Goal: Task Accomplishment & Management: Manage account settings

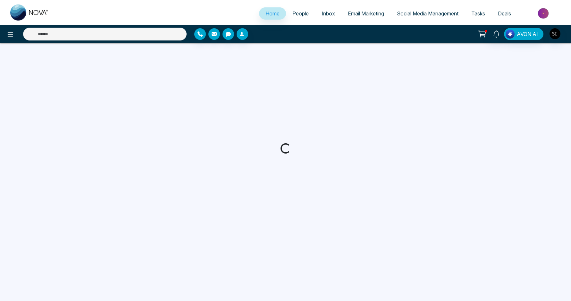
select select "*"
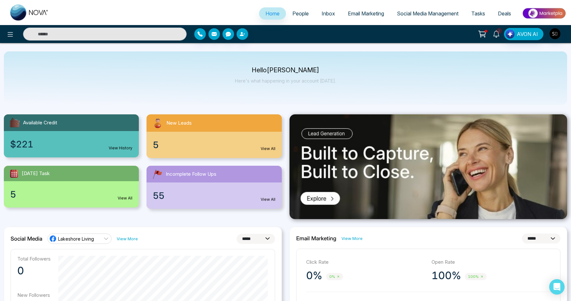
click at [497, 38] on link "2" at bounding box center [496, 33] width 15 height 11
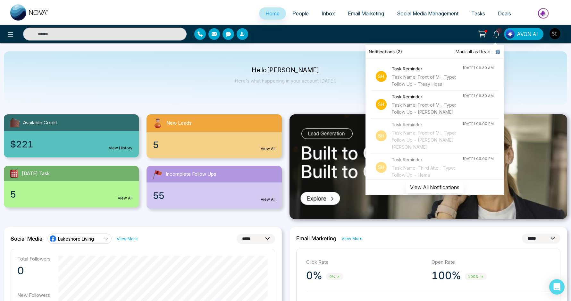
click at [340, 61] on div "Hello Shaurya Kumar Here's what happening in your account today." at bounding box center [286, 77] width 564 height 53
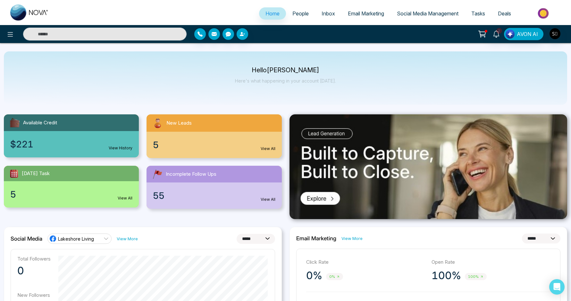
click at [168, 36] on input "text" at bounding box center [105, 34] width 164 height 13
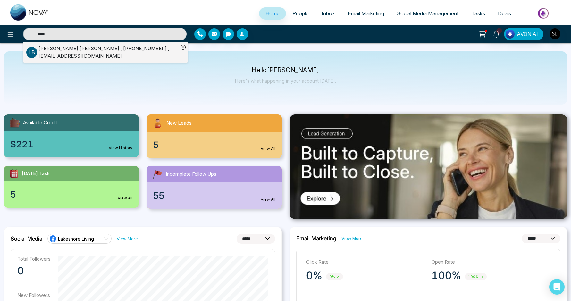
type input "****"
click at [145, 50] on div "Luke Brazier , +14168977903 , luke.brazier003@gmail.com" at bounding box center [109, 52] width 140 height 14
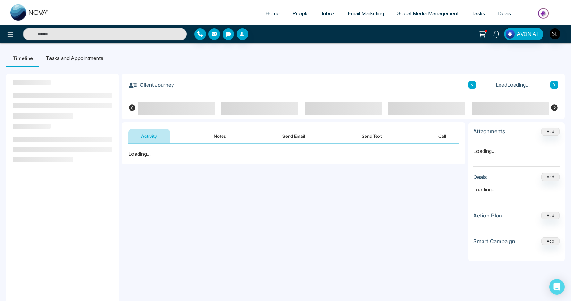
click at [206, 135] on button "Notes" at bounding box center [220, 136] width 38 height 14
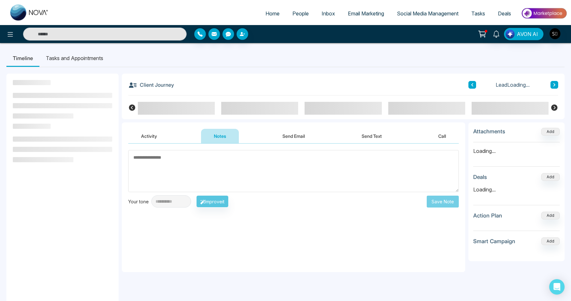
click at [203, 175] on textarea at bounding box center [293, 171] width 331 height 42
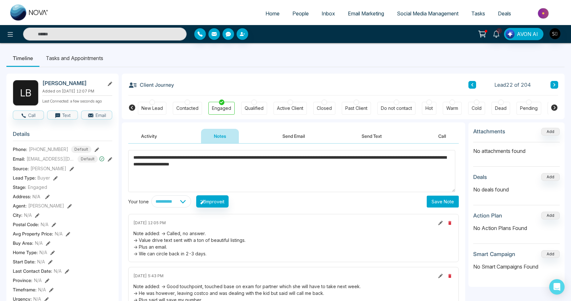
click at [217, 165] on textarea "**********" at bounding box center [291, 171] width 327 height 42
click at [164, 156] on textarea "**********" at bounding box center [291, 171] width 327 height 42
click at [211, 182] on textarea "**********" at bounding box center [291, 171] width 327 height 42
click at [198, 181] on textarea "**********" at bounding box center [291, 171] width 327 height 42
type textarea "**********"
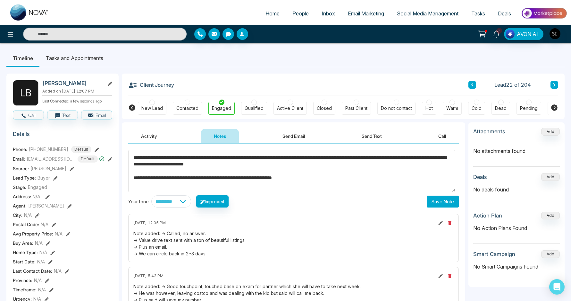
click at [443, 204] on button "Save Note" at bounding box center [443, 201] width 32 height 12
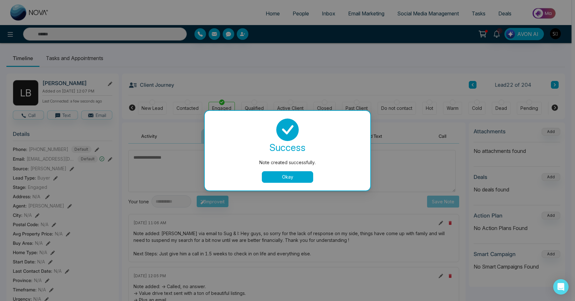
click at [282, 180] on button "Okay" at bounding box center [287, 177] width 51 height 12
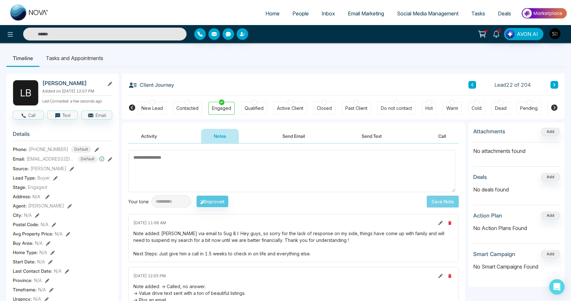
click at [100, 61] on li "Tasks and Appointments" at bounding box center [74, 57] width 70 height 17
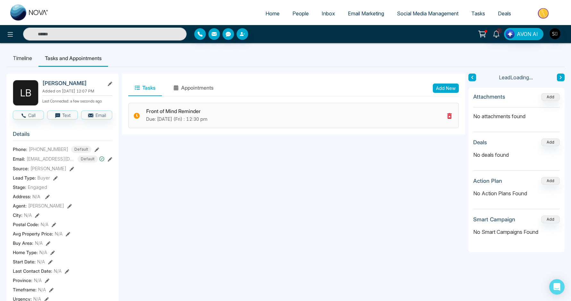
click at [447, 116] on icon at bounding box center [450, 116] width 8 height 8
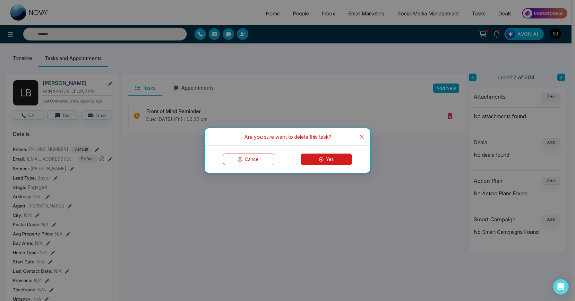
click at [328, 159] on button "Yes" at bounding box center [326, 159] width 51 height 12
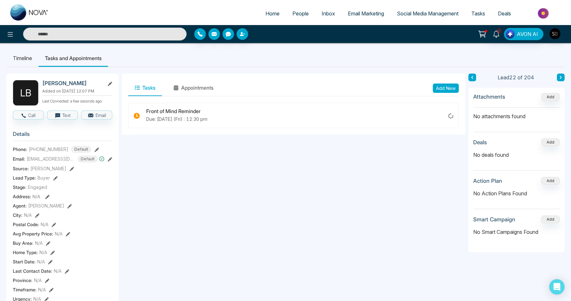
click at [449, 87] on button "Add New" at bounding box center [446, 87] width 26 height 9
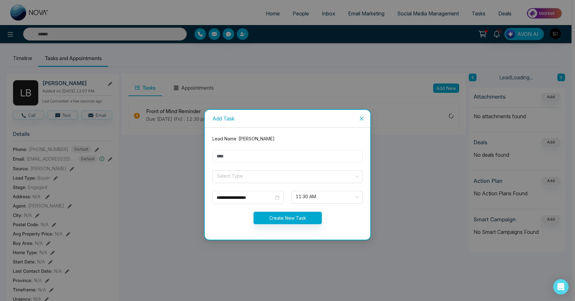
click at [276, 160] on body "Home People Inbox Email Marketing Social Media Management Tasks Deals 2 AVON AI…" at bounding box center [285, 150] width 571 height 301
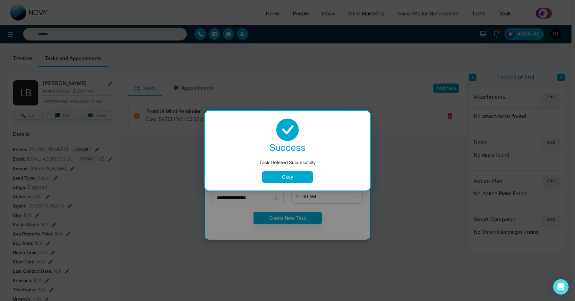
click at [279, 175] on button "Okay" at bounding box center [287, 177] width 51 height 12
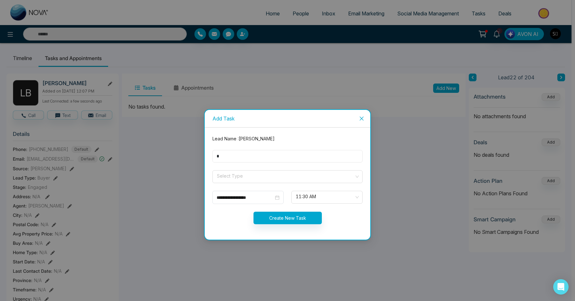
click at [264, 159] on input "*" at bounding box center [287, 156] width 150 height 13
type input "**********"
click at [235, 176] on input "search" at bounding box center [285, 175] width 138 height 10
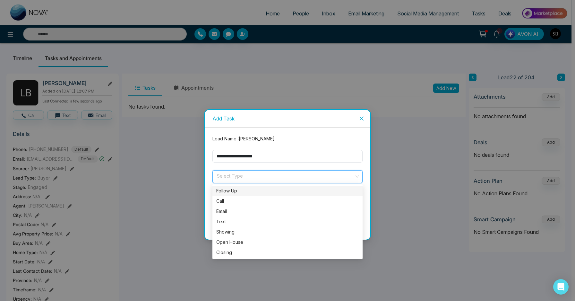
click at [234, 188] on div "Follow Up" at bounding box center [287, 190] width 142 height 7
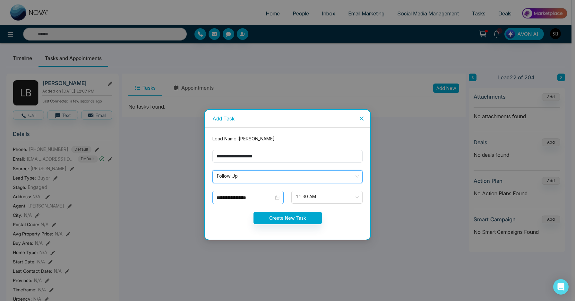
click at [239, 193] on div "**********" at bounding box center [247, 197] width 71 height 13
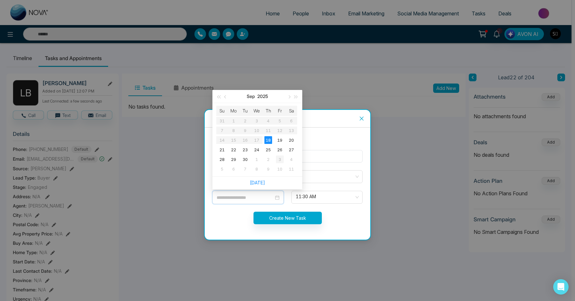
type input "**********"
click at [283, 161] on div "3" at bounding box center [280, 159] width 8 height 8
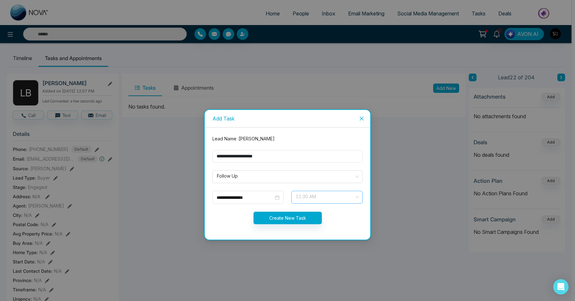
click at [330, 202] on span "11:30 AM" at bounding box center [327, 197] width 62 height 11
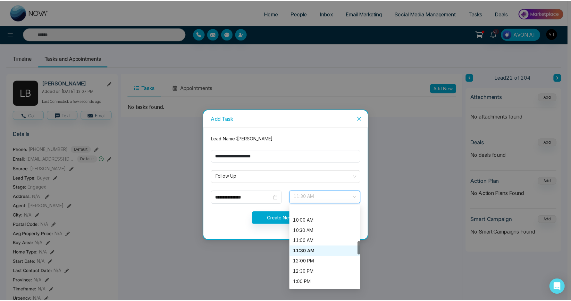
scroll to position [297, 0]
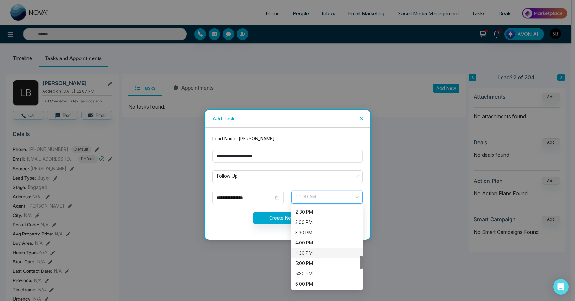
click at [308, 262] on div "5:00 PM" at bounding box center [327, 263] width 64 height 7
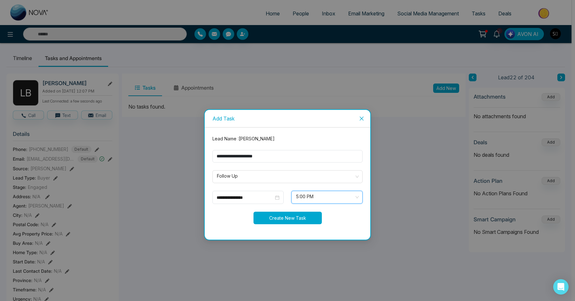
click at [288, 221] on button "Create New Task" at bounding box center [287, 217] width 68 height 13
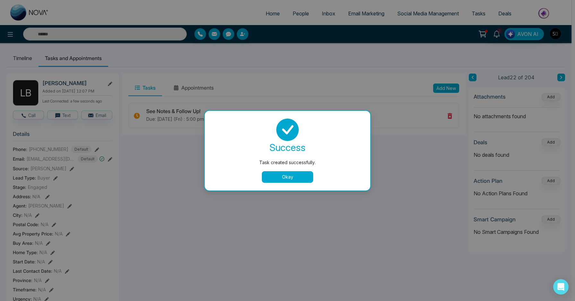
click at [285, 179] on button "Okay" at bounding box center [287, 177] width 51 height 12
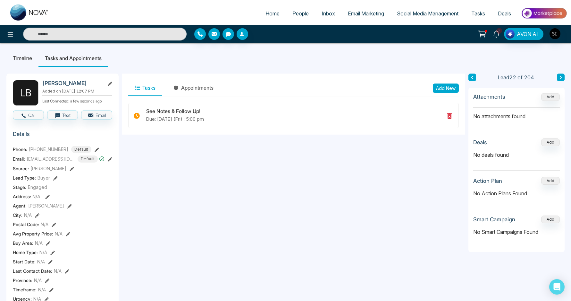
click at [496, 35] on icon at bounding box center [496, 33] width 7 height 7
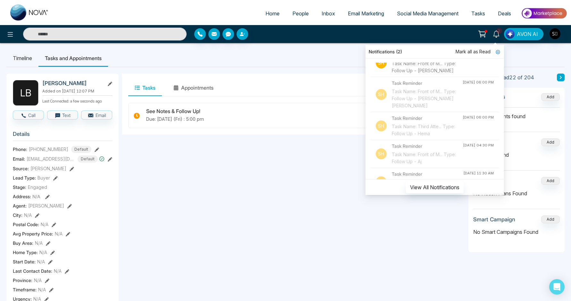
scroll to position [0, 0]
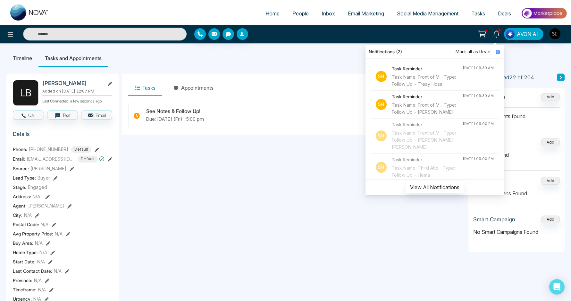
click at [287, 184] on div "Tasks Appointments Add New See Notes & Follow Up! Due: Oct-03-2025 (Fri) : 5:00…" at bounding box center [294, 295] width 344 height 445
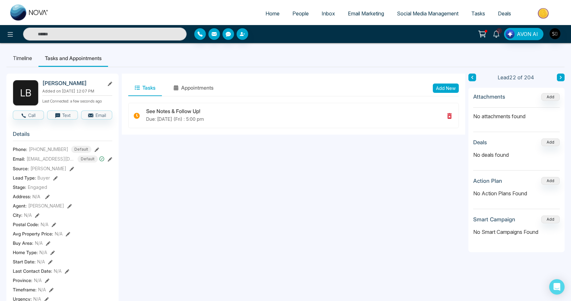
click at [502, 33] on link "2" at bounding box center [496, 33] width 15 height 11
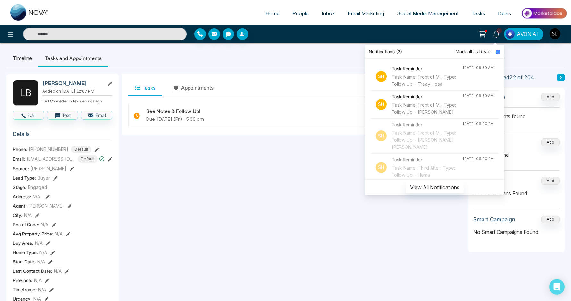
click at [320, 179] on div "Tasks Appointments Add New See Notes & Follow Up! Due: Oct-03-2025 (Fri) : 5:00…" at bounding box center [294, 295] width 344 height 445
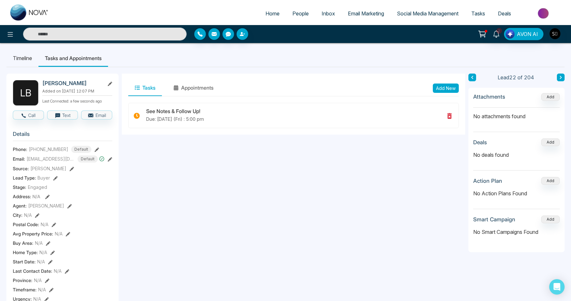
click at [147, 36] on input "text" at bounding box center [105, 34] width 164 height 13
click at [126, 39] on input "*****" at bounding box center [105, 34] width 164 height 13
click at [107, 35] on input "*****" at bounding box center [105, 34] width 164 height 13
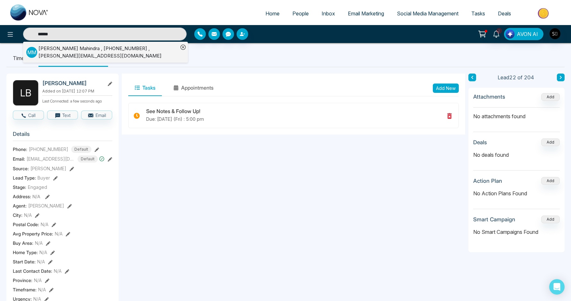
type input "******"
click at [132, 56] on div "Malvika Mahindra , +16478821789 , malvika.mahindra@gmail.com" at bounding box center [109, 52] width 140 height 14
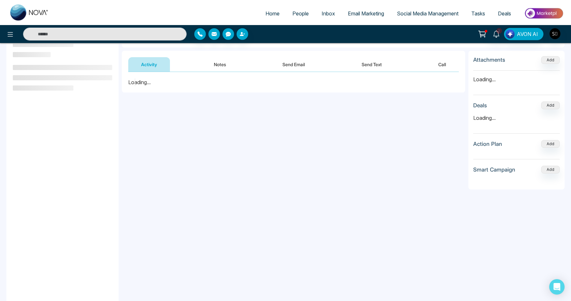
scroll to position [73, 0]
click at [218, 63] on button "Notes" at bounding box center [220, 63] width 38 height 14
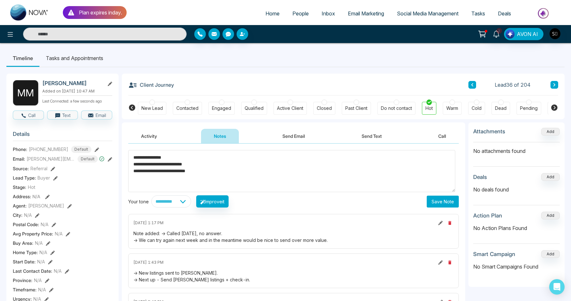
type textarea "**********"
click at [440, 202] on button "Save Note" at bounding box center [443, 201] width 32 height 12
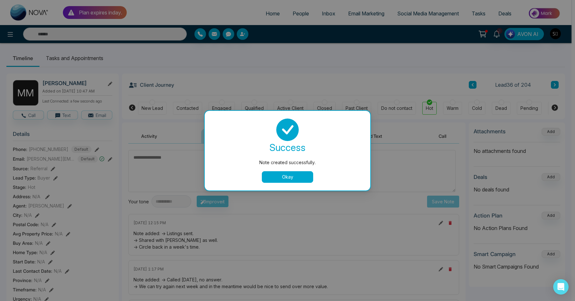
click at [278, 175] on button "Okay" at bounding box center [287, 177] width 51 height 12
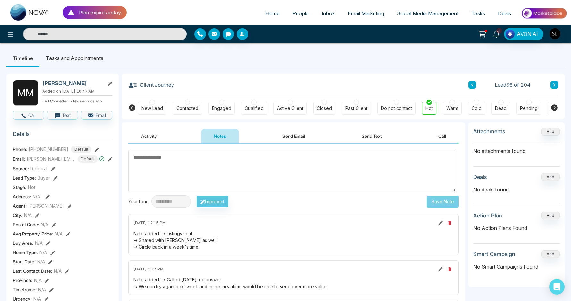
click at [96, 57] on li "Tasks and Appointments" at bounding box center [74, 57] width 70 height 17
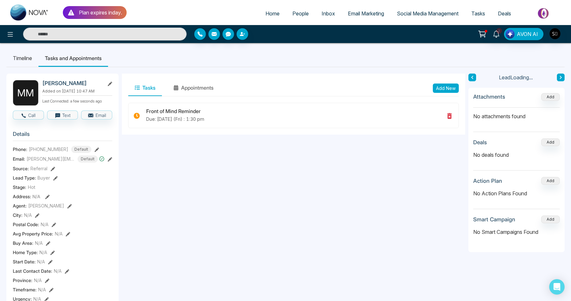
click at [442, 84] on button "Add New" at bounding box center [446, 87] width 26 height 9
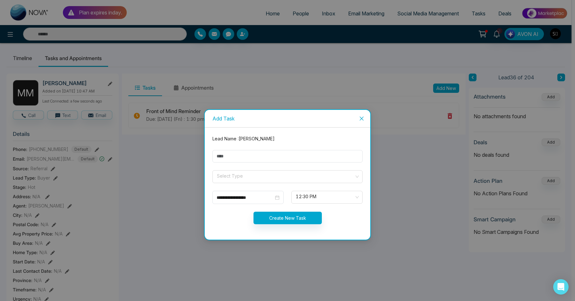
click at [260, 162] on form "**********" at bounding box center [288, 183] width 158 height 97
click at [260, 160] on input "text" at bounding box center [287, 156] width 150 height 13
type input "**********"
click at [250, 180] on span at bounding box center [285, 176] width 138 height 12
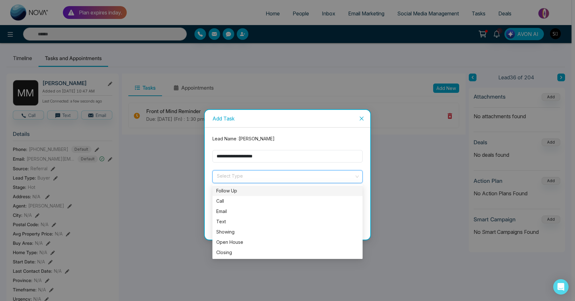
click at [242, 190] on div "Follow Up" at bounding box center [287, 190] width 142 height 7
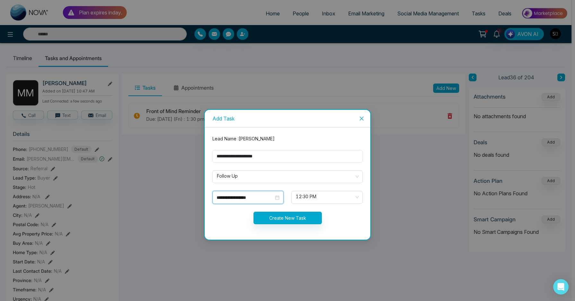
click at [236, 200] on input "**********" at bounding box center [245, 197] width 57 height 7
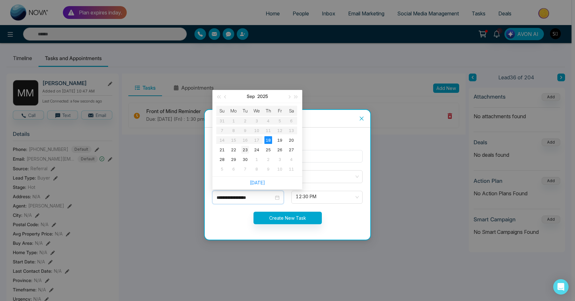
type input "**********"
click at [246, 149] on div "23" at bounding box center [245, 150] width 8 height 8
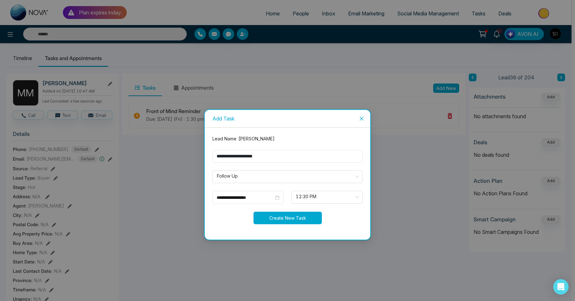
click at [306, 218] on button "Create New Task" at bounding box center [287, 217] width 68 height 13
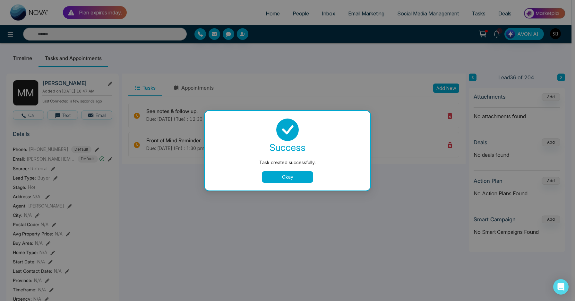
click at [301, 174] on button "Okay" at bounding box center [287, 177] width 51 height 12
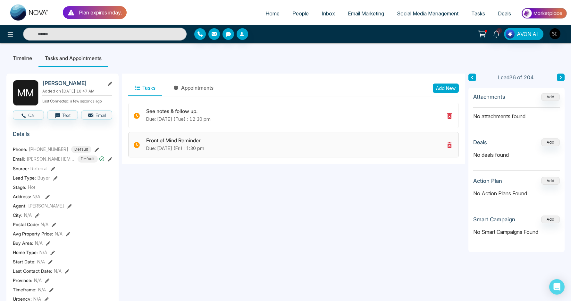
click at [452, 143] on icon at bounding box center [450, 145] width 8 height 8
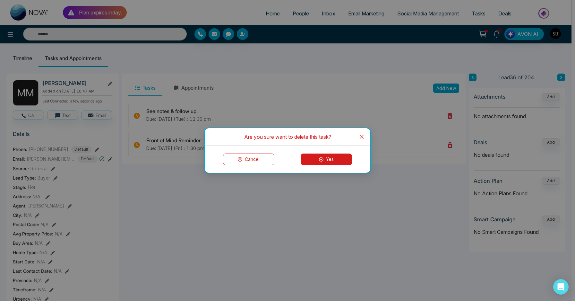
click at [340, 165] on div "Cancel Yes" at bounding box center [288, 159] width 166 height 27
click at [338, 160] on button "Yes" at bounding box center [326, 159] width 51 height 12
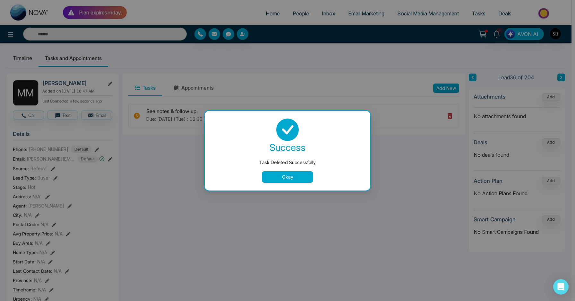
click at [303, 177] on button "Okay" at bounding box center [287, 177] width 51 height 12
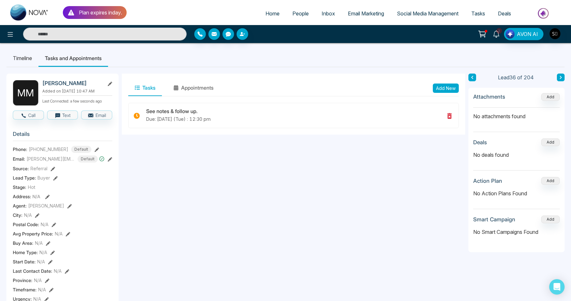
click at [498, 33] on span "3" at bounding box center [500, 31] width 6 height 6
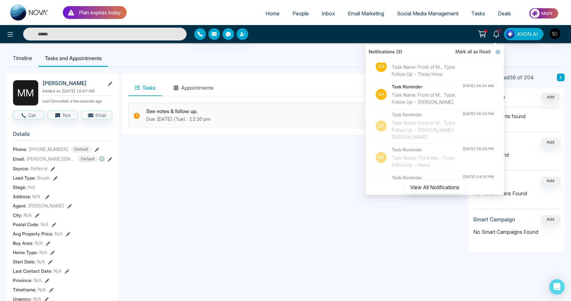
scroll to position [44, 0]
click at [408, 107] on div "Task Name: Front of M... Type: Follow Up - Tiamiyu Rukaya" at bounding box center [427, 99] width 71 height 14
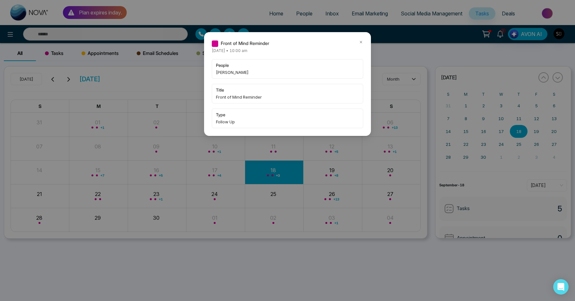
click at [222, 72] on span "Tiamiyu Rukaya" at bounding box center [287, 72] width 143 height 6
copy span "Tiamiyu"
click at [364, 40] on div "Front of Mind Reminder Thursday September-18-2025 • 10:00 am people Tiamiyu Ruk…" at bounding box center [287, 84] width 167 height 104
click at [360, 42] on icon at bounding box center [361, 42] width 4 height 4
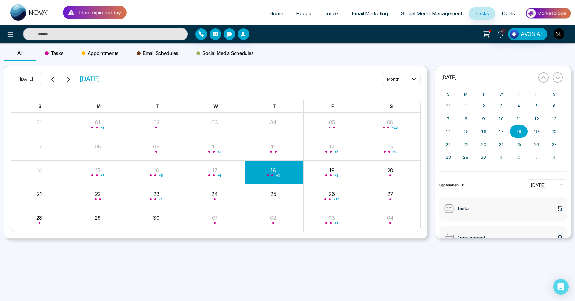
click at [95, 14] on p "Plan expires in day ." at bounding box center [100, 13] width 43 height 8
click at [68, 14] on icon at bounding box center [71, 13] width 8 height 8
click at [11, 12] on img at bounding box center [29, 12] width 39 height 16
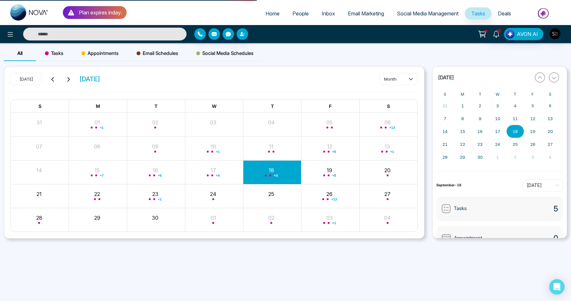
select select "*"
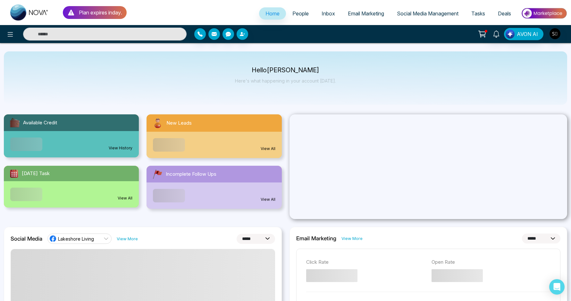
click at [117, 17] on div "Plan expires in day ." at bounding box center [95, 12] width 64 height 13
click at [485, 32] on icon at bounding box center [482, 33] width 5 height 3
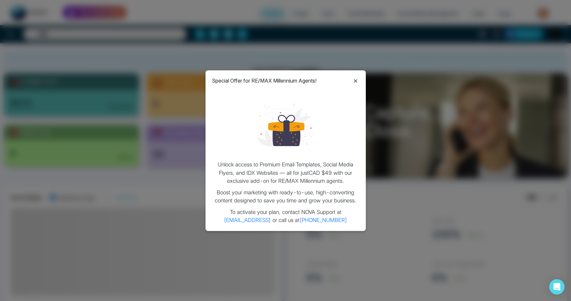
scroll to position [43, 0]
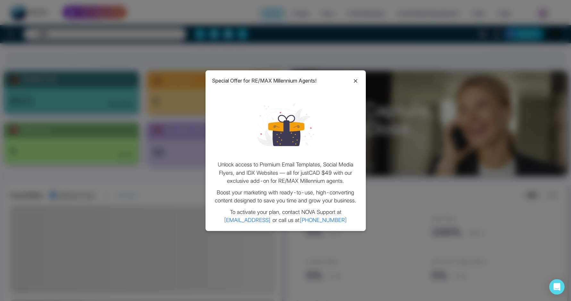
click at [358, 82] on icon at bounding box center [356, 81] width 8 height 8
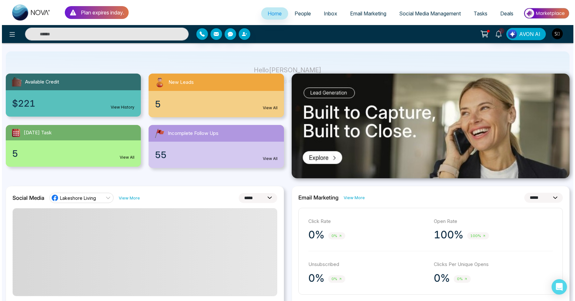
scroll to position [0, 0]
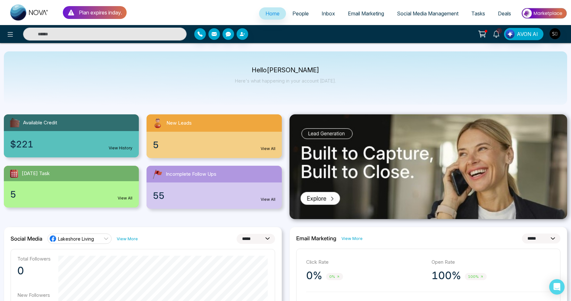
click at [89, 16] on p "Plan expires in day ." at bounding box center [100, 13] width 43 height 8
click at [558, 33] on img "button" at bounding box center [555, 33] width 11 height 11
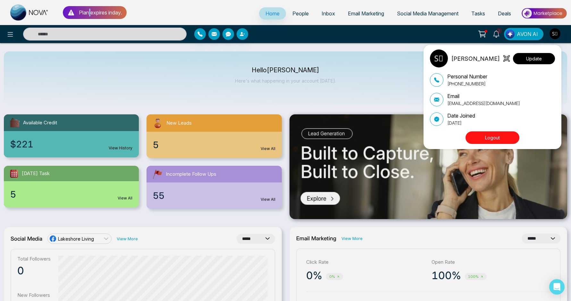
click at [533, 60] on button "Update" at bounding box center [534, 58] width 42 height 11
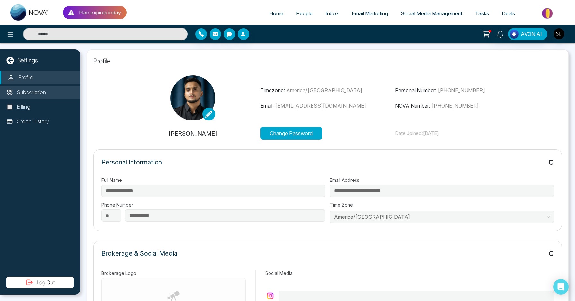
click at [32, 99] on li "Subscription" at bounding box center [40, 92] width 80 height 13
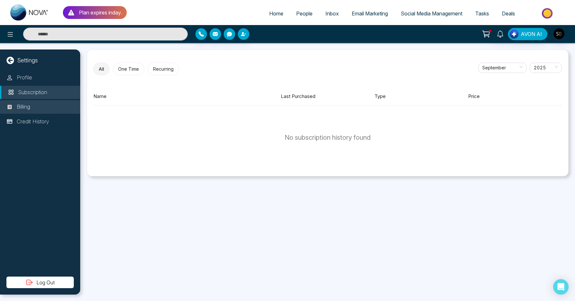
click at [33, 107] on li "Billing" at bounding box center [40, 106] width 80 height 13
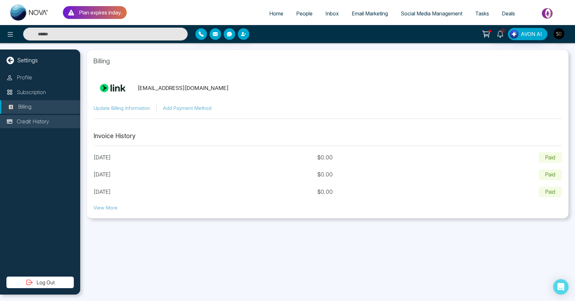
click at [37, 120] on p "Credit History" at bounding box center [33, 121] width 32 height 8
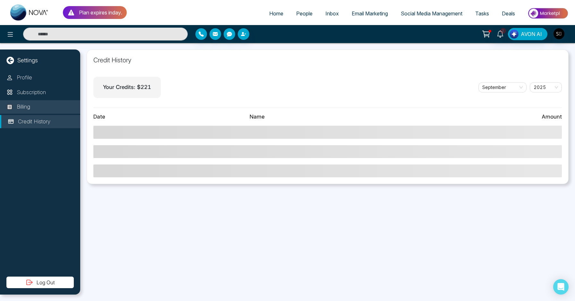
click at [38, 102] on li "Billing" at bounding box center [40, 106] width 80 height 13
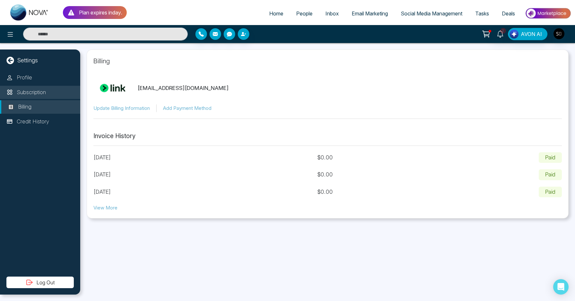
click at [39, 89] on p "Subscription" at bounding box center [31, 92] width 29 height 8
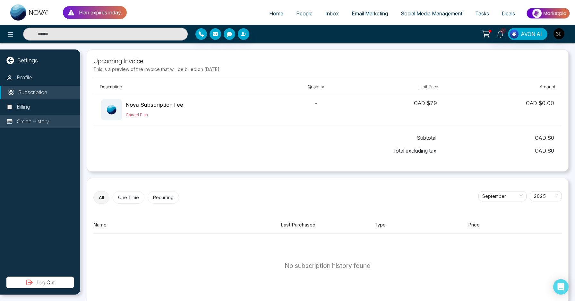
click at [37, 116] on li "Credit History" at bounding box center [40, 121] width 80 height 13
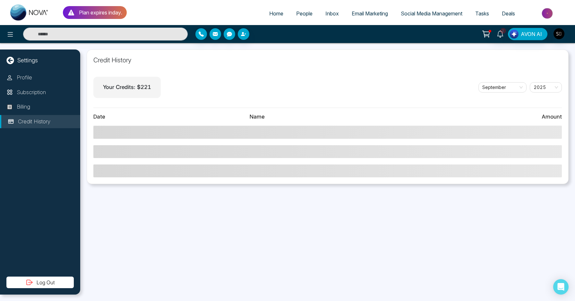
click at [127, 87] on p "Your Credits: $ 221" at bounding box center [127, 87] width 48 height 8
click at [21, 95] on p "Subscription" at bounding box center [31, 92] width 29 height 8
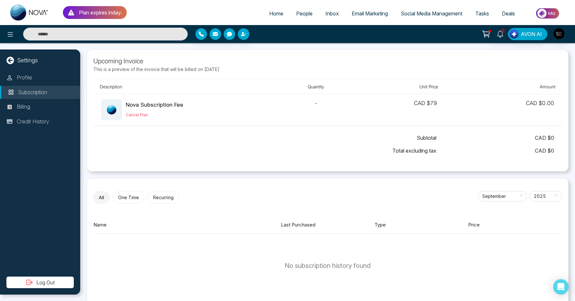
scroll to position [10, 0]
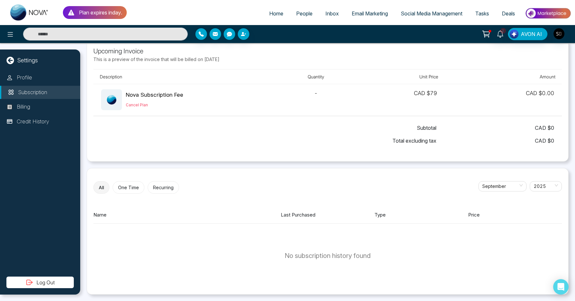
click at [166, 189] on button "Recurring" at bounding box center [163, 187] width 31 height 13
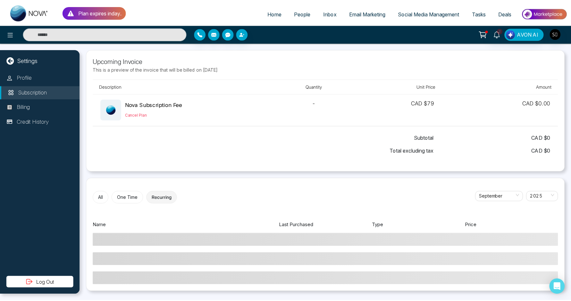
scroll to position [0, 0]
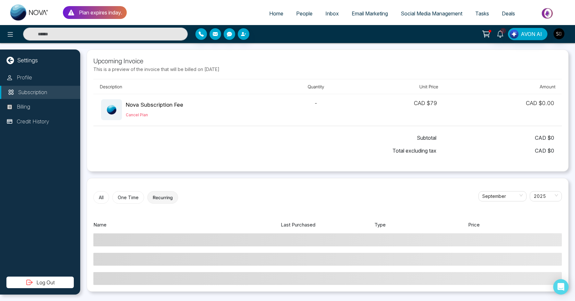
click at [120, 199] on button "One Time" at bounding box center [128, 197] width 32 height 13
click at [101, 203] on button "All" at bounding box center [101, 197] width 16 height 13
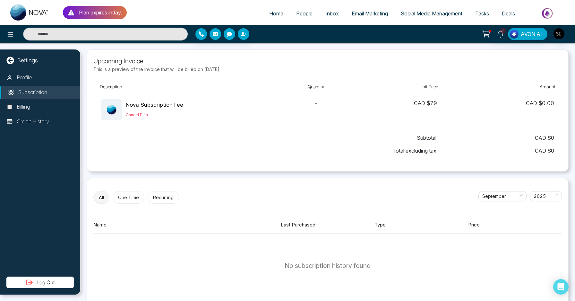
click at [24, 16] on img at bounding box center [29, 12] width 39 height 16
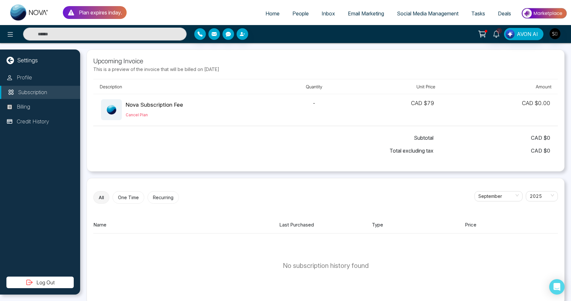
select select "*"
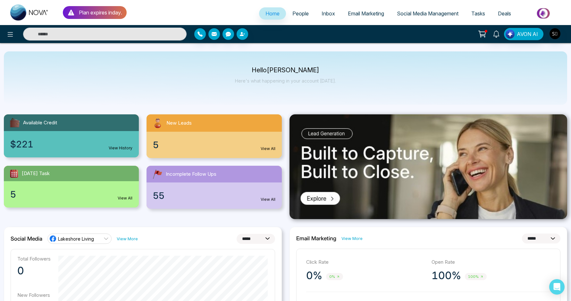
click at [216, 163] on div "Available Credit $221 View History New Leads 5 View All Today's Task 5 View All…" at bounding box center [143, 158] width 286 height 102
click at [155, 36] on input "text" at bounding box center [105, 34] width 164 height 13
paste input "*******"
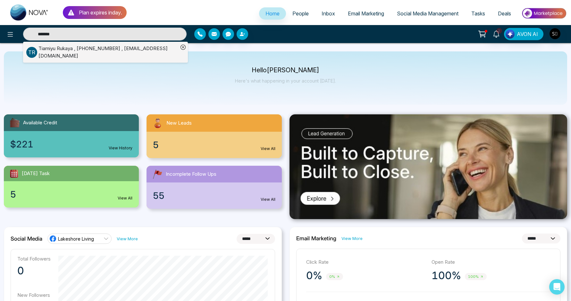
type input "*******"
click at [140, 52] on div "Tiamiyu Rukaya , +16478789614 , rukayattiamiyu002@gmail.com" at bounding box center [109, 52] width 140 height 14
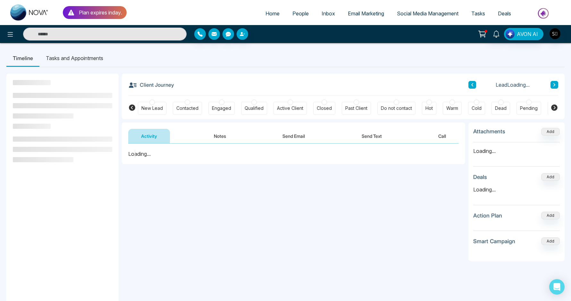
click at [211, 138] on button "Notes" at bounding box center [220, 136] width 38 height 14
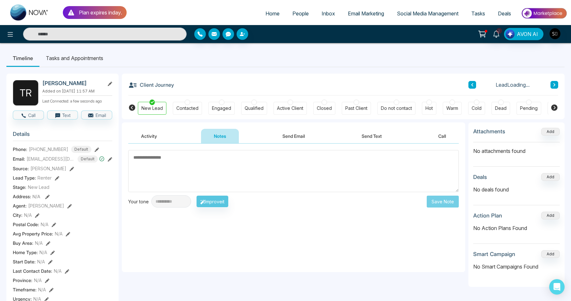
click at [286, 102] on div "Active Client" at bounding box center [290, 108] width 33 height 13
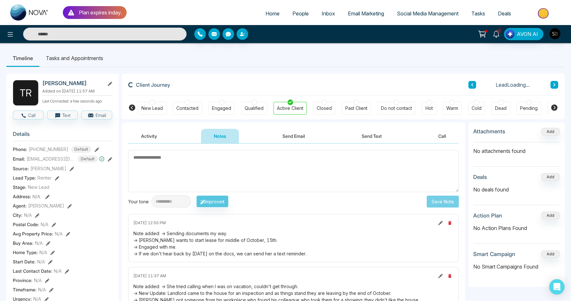
click at [201, 161] on textarea at bounding box center [293, 171] width 331 height 42
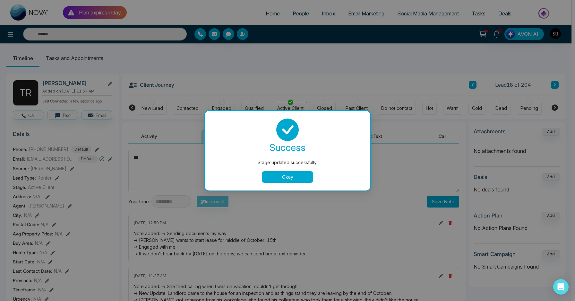
click at [275, 175] on button "Okay" at bounding box center [287, 177] width 51 height 12
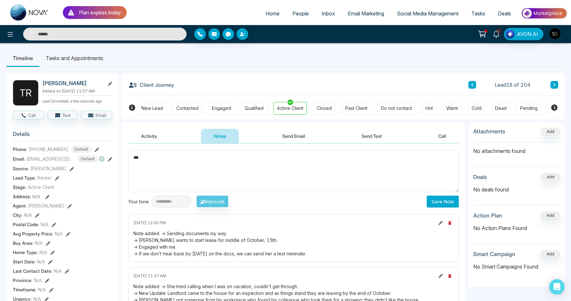
click at [245, 173] on textarea "**" at bounding box center [293, 171] width 331 height 42
type textarea "**********"
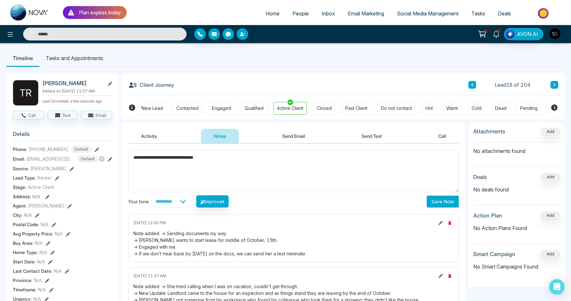
click at [439, 201] on button "Save Note" at bounding box center [443, 201] width 32 height 12
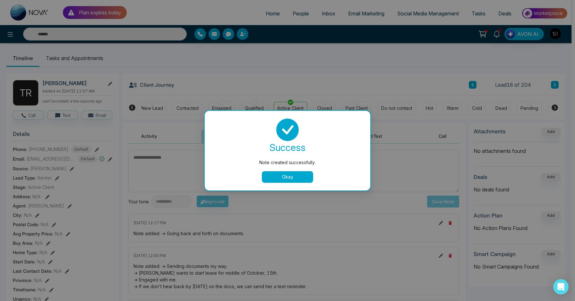
click at [285, 177] on button "Okay" at bounding box center [287, 177] width 51 height 12
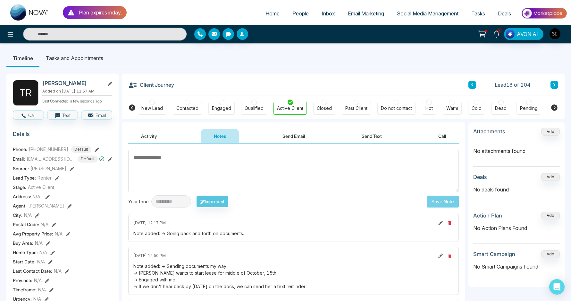
click at [74, 57] on li "Tasks and Appointments" at bounding box center [74, 57] width 70 height 17
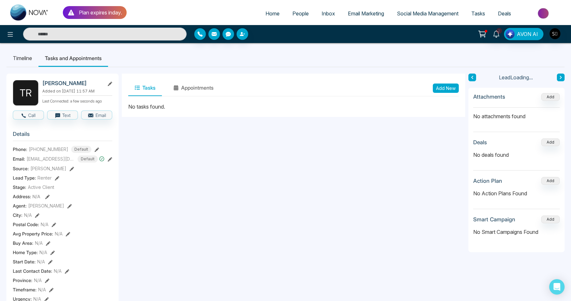
click at [449, 87] on button "Add New" at bounding box center [446, 87] width 26 height 9
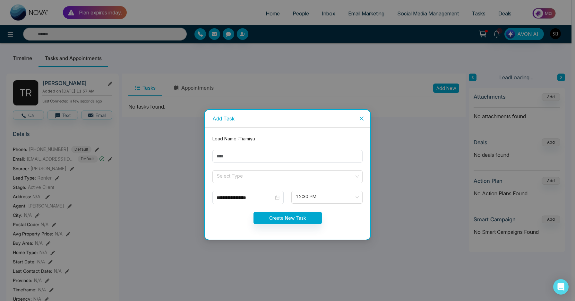
click at [284, 149] on form "**********" at bounding box center [288, 183] width 158 height 97
click at [262, 159] on input "text" at bounding box center [287, 156] width 150 height 13
type input "**********"
click at [248, 178] on input "search" at bounding box center [285, 175] width 138 height 10
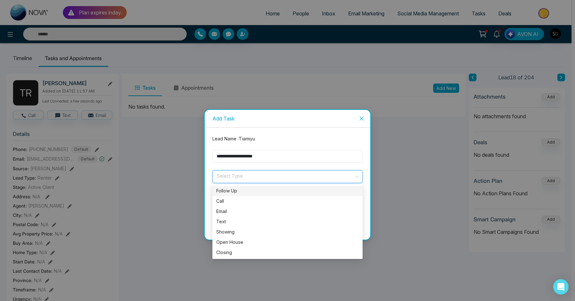
click at [245, 188] on div "Follow Up" at bounding box center [287, 190] width 142 height 7
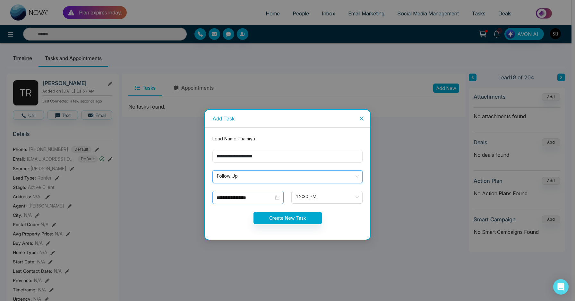
click at [241, 195] on input "**********" at bounding box center [245, 197] width 57 height 7
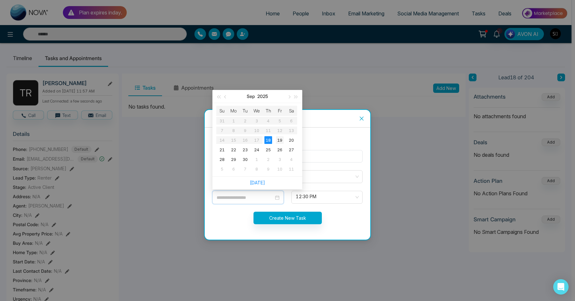
type input "**********"
click at [279, 144] on td "19" at bounding box center [280, 140] width 12 height 10
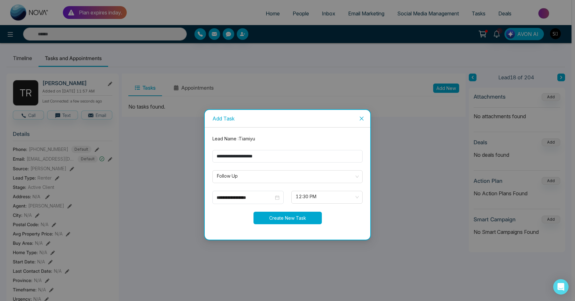
click at [298, 218] on button "Create New Task" at bounding box center [287, 217] width 68 height 13
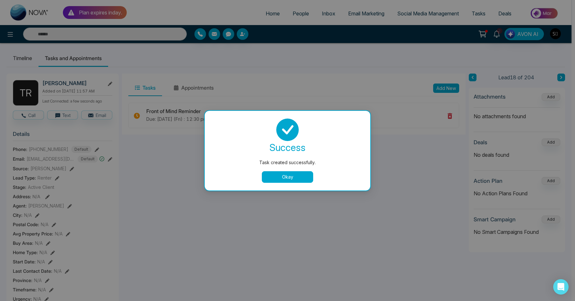
click at [285, 172] on button "Okay" at bounding box center [287, 177] width 51 height 12
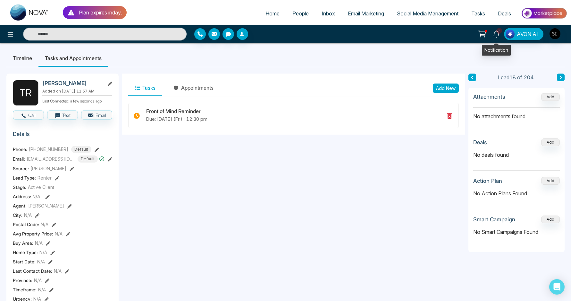
click at [494, 38] on link "2" at bounding box center [496, 33] width 15 height 11
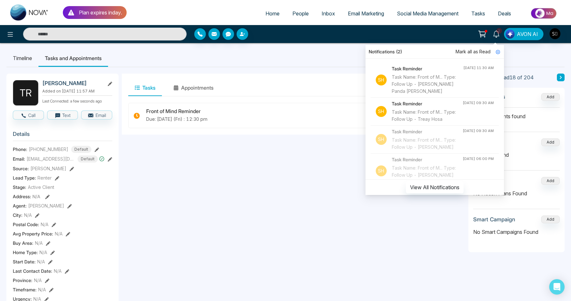
click at [407, 36] on div "2 Notifications (2) Mark all as Read Sh Task Reminder Task Name: Front of M... …" at bounding box center [452, 34] width 230 height 12
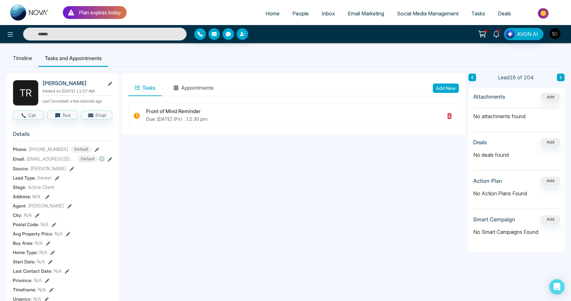
click at [559, 36] on img "button" at bounding box center [555, 33] width 11 height 11
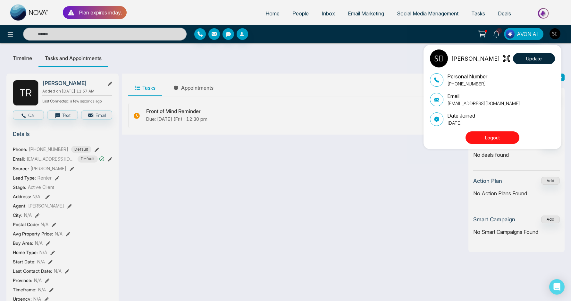
click at [490, 142] on button "Logout" at bounding box center [493, 137] width 54 height 13
